Goal: Task Accomplishment & Management: Use online tool/utility

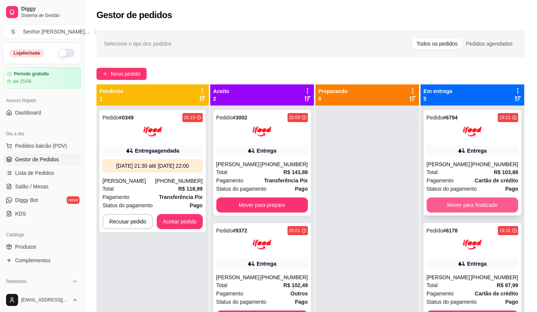
click at [478, 204] on button "Mover para finalizado" at bounding box center [472, 204] width 92 height 15
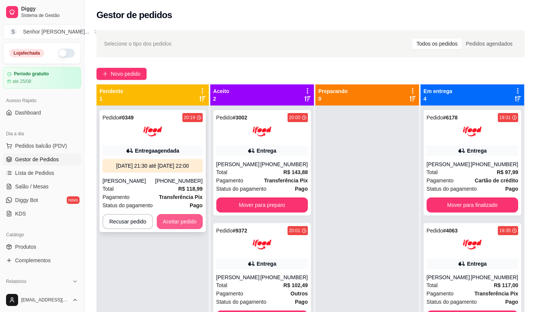
click at [164, 225] on button "Aceitar pedido" at bounding box center [180, 221] width 46 height 15
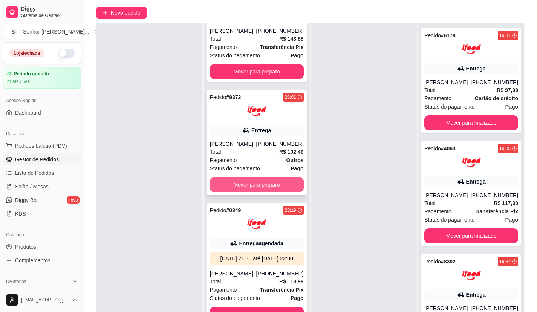
scroll to position [115, 0]
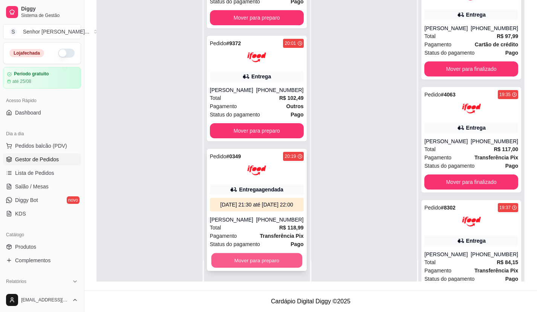
click at [258, 256] on button "Mover para preparo" at bounding box center [256, 260] width 91 height 15
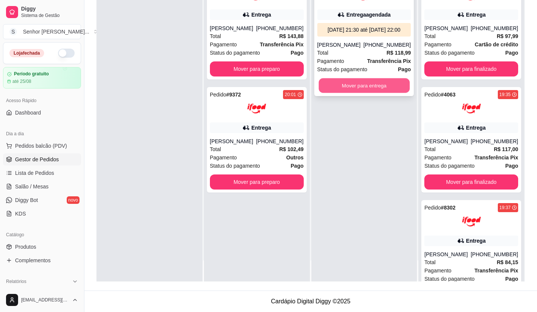
click at [395, 93] on button "Mover para entrega" at bounding box center [363, 85] width 91 height 15
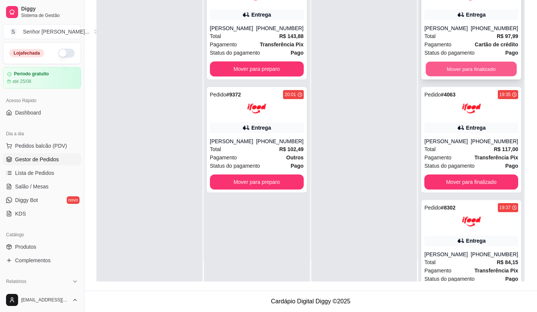
click at [454, 68] on button "Mover para finalizado" at bounding box center [471, 69] width 91 height 15
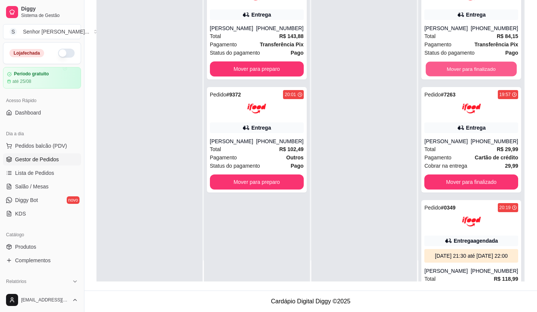
click at [454, 68] on button "Mover para finalizado" at bounding box center [471, 69] width 91 height 15
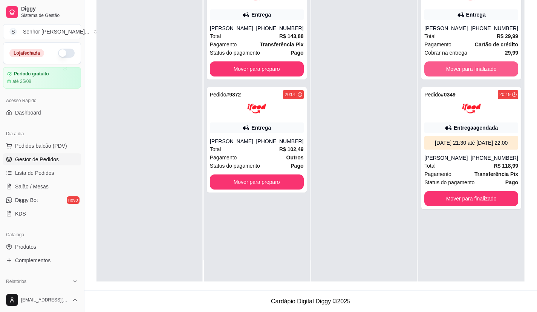
click at [454, 68] on button "Mover para finalizado" at bounding box center [471, 68] width 94 height 15
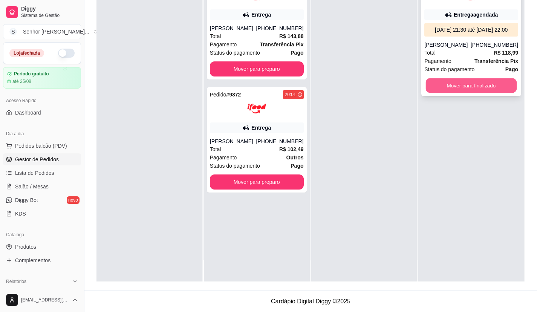
click at [455, 93] on button "Mover para finalizado" at bounding box center [471, 85] width 91 height 15
click at [437, 93] on button "Mover para finalizado" at bounding box center [471, 85] width 94 height 15
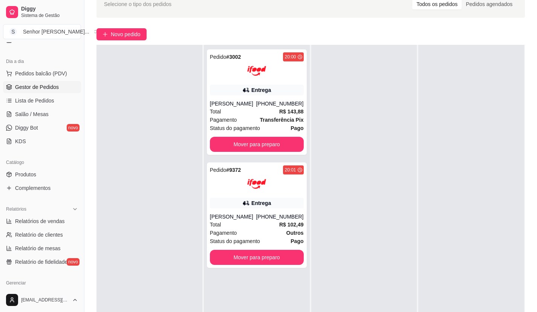
scroll to position [113, 0]
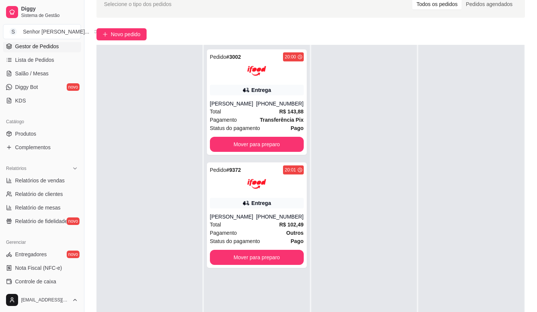
click at [34, 179] on span "Relatórios de vendas" at bounding box center [40, 181] width 50 height 8
select select "ALL"
select select "0"
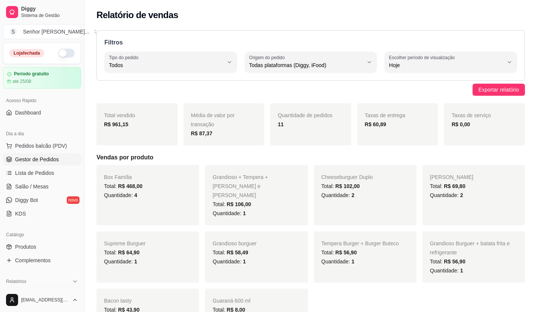
click at [49, 162] on span "Gestor de Pedidos" at bounding box center [37, 160] width 44 height 8
